Goal: Find specific page/section

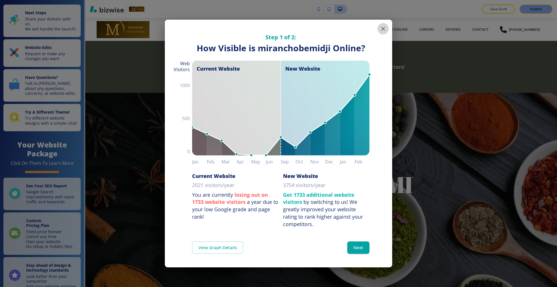
click at [385, 29] on icon "button" at bounding box center [383, 28] width 7 height 7
